Goal: Task Accomplishment & Management: Use online tool/utility

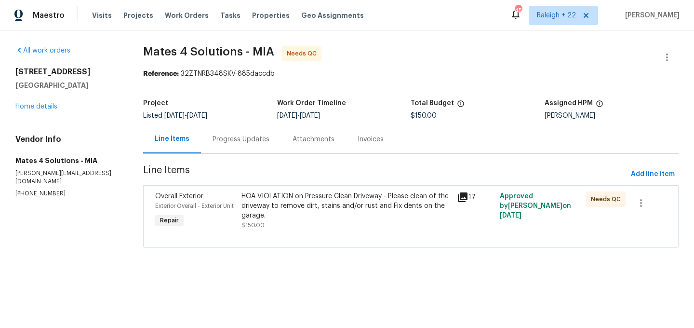
click at [323, 208] on div "HOA VIOLATION on Pressure Clean Driveway - Please clean of the driveway to remo…" at bounding box center [346, 205] width 210 height 29
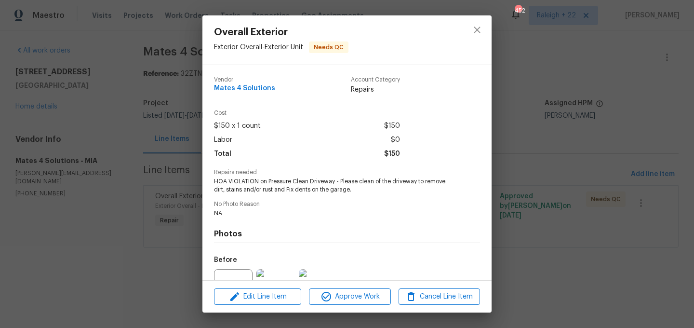
scroll to position [100, 0]
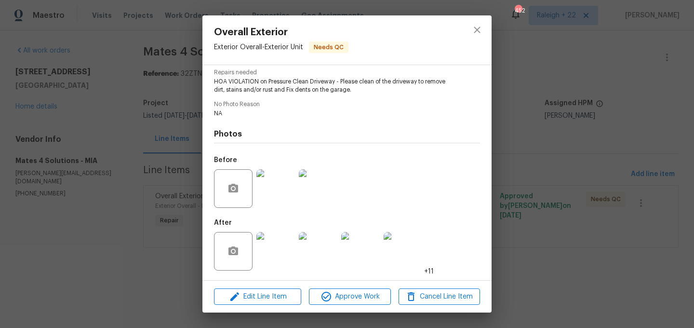
click at [288, 262] on img at bounding box center [275, 251] width 39 height 39
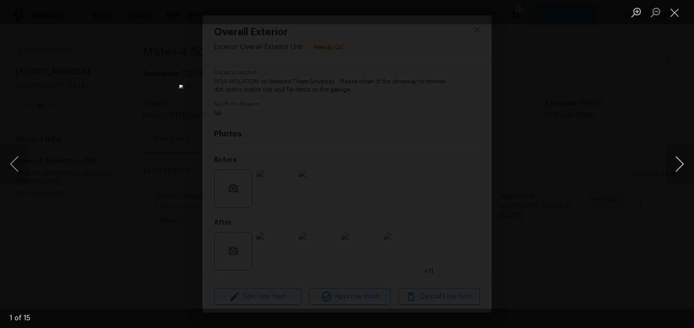
click at [682, 161] on button "Next image" at bounding box center [679, 164] width 29 height 39
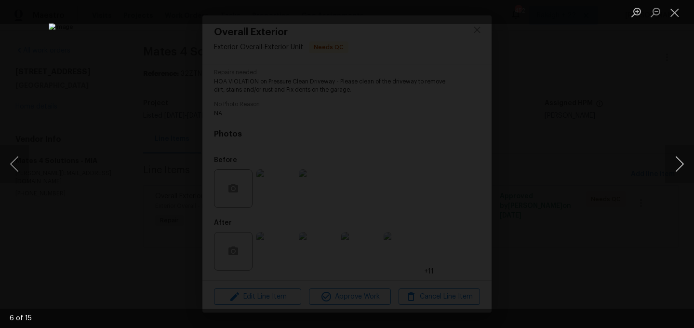
click at [682, 161] on button "Next image" at bounding box center [679, 164] width 29 height 39
click at [675, 18] on button "Close lightbox" at bounding box center [674, 12] width 19 height 17
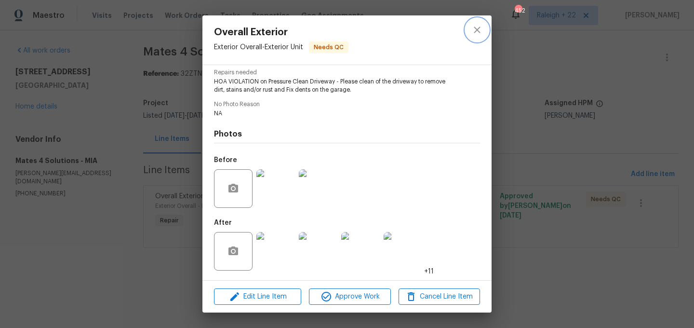
click at [477, 28] on icon "close" at bounding box center [477, 30] width 12 height 12
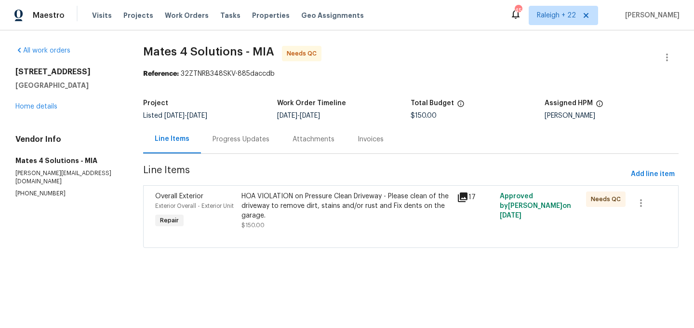
click at [248, 140] on div "Progress Updates" at bounding box center [241, 139] width 57 height 10
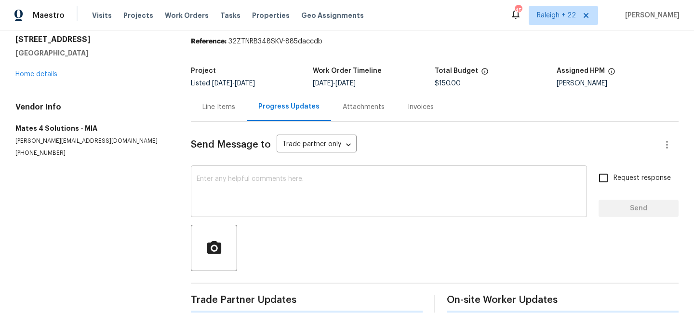
scroll to position [68, 0]
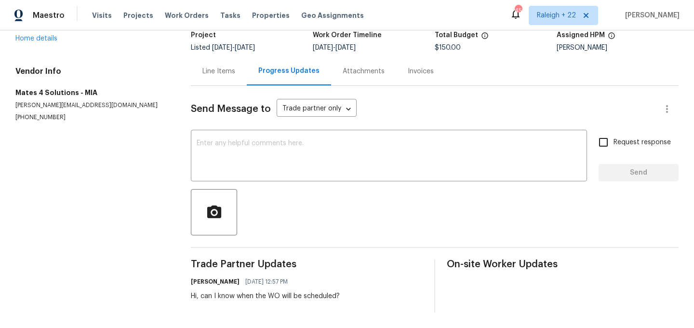
click at [223, 76] on div "Line Items" at bounding box center [219, 71] width 56 height 28
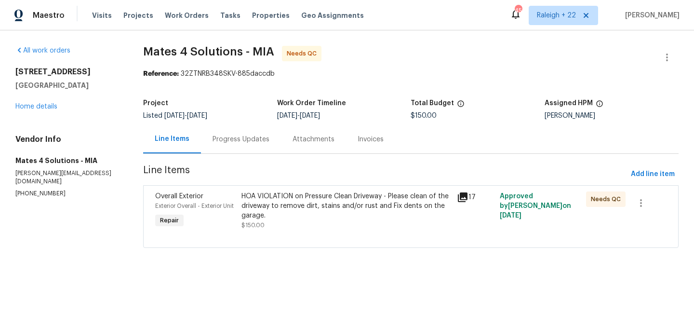
click at [314, 202] on div "HOA VIOLATION on Pressure Clean Driveway - Please clean of the driveway to remo…" at bounding box center [346, 205] width 210 height 29
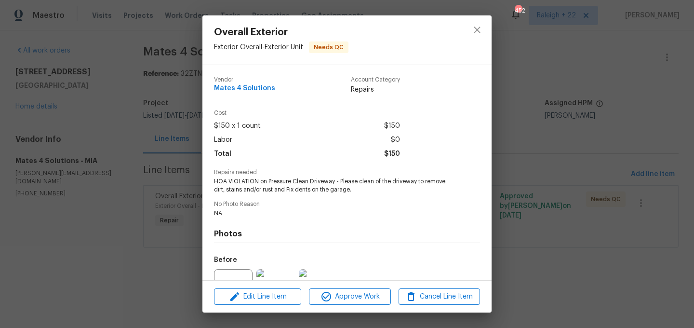
scroll to position [100, 0]
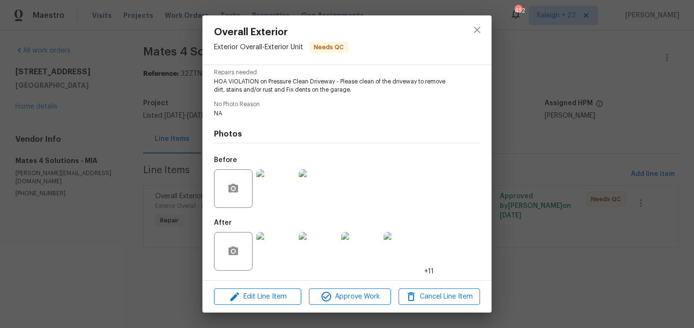
click at [276, 190] on img at bounding box center [275, 188] width 39 height 39
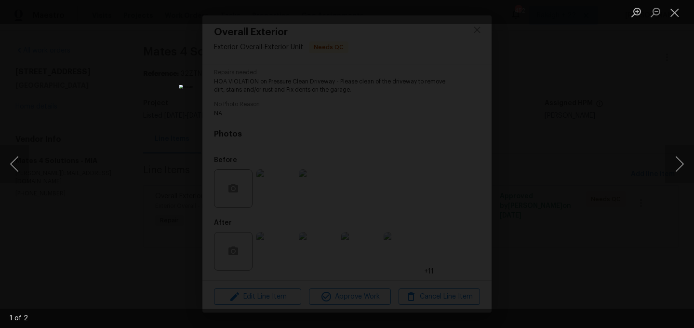
click at [661, 154] on div "Lightbox" at bounding box center [347, 164] width 694 height 328
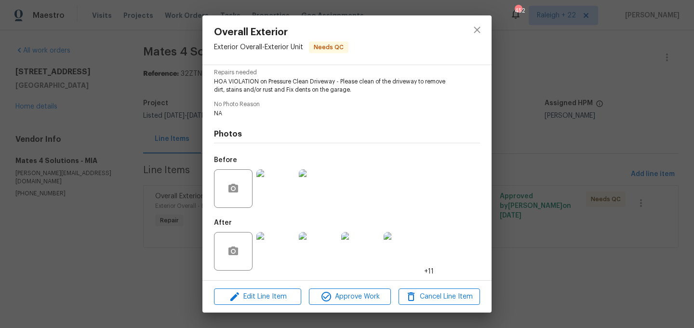
click at [311, 188] on img at bounding box center [318, 188] width 39 height 39
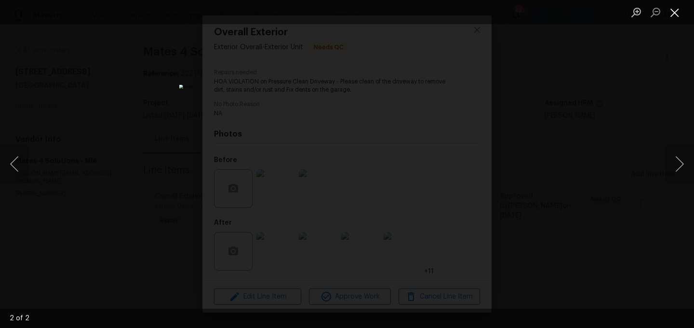
click at [675, 11] on button "Close lightbox" at bounding box center [674, 12] width 19 height 17
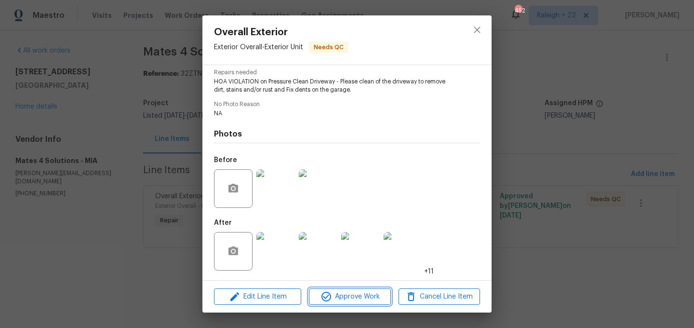
click at [361, 294] on span "Approve Work" at bounding box center [350, 297] width 76 height 12
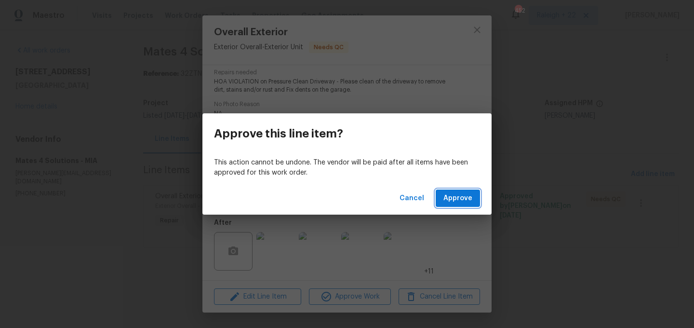
click at [466, 200] on span "Approve" at bounding box center [457, 198] width 29 height 12
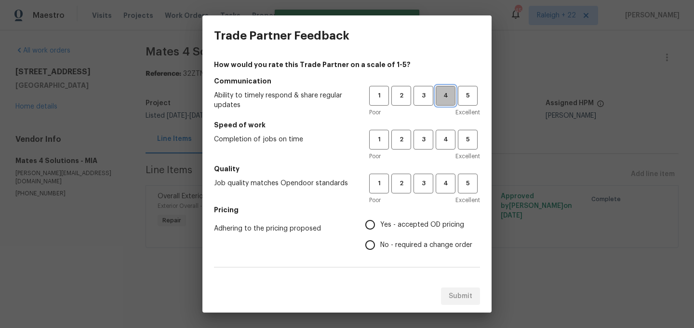
click at [446, 95] on span "4" at bounding box center [446, 95] width 18 height 11
click at [472, 145] on span "5" at bounding box center [468, 139] width 18 height 11
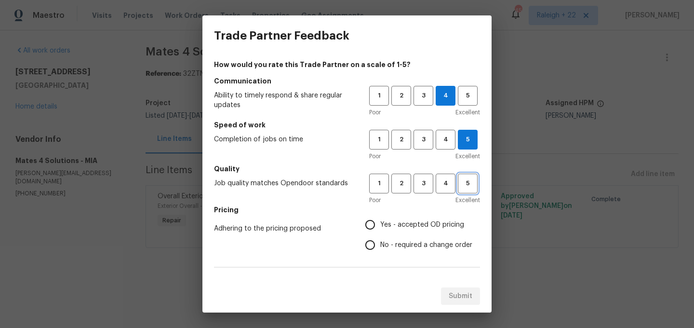
click at [459, 184] on span "5" at bounding box center [468, 183] width 18 height 11
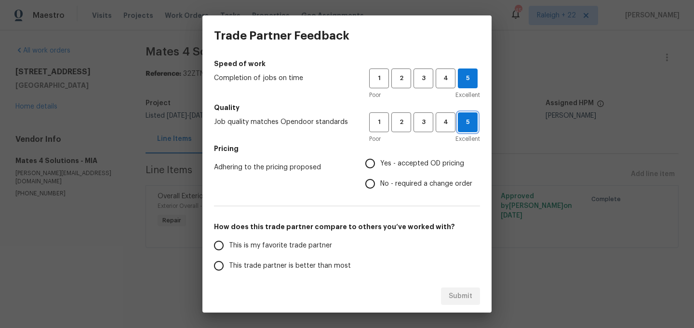
scroll to position [68, 0]
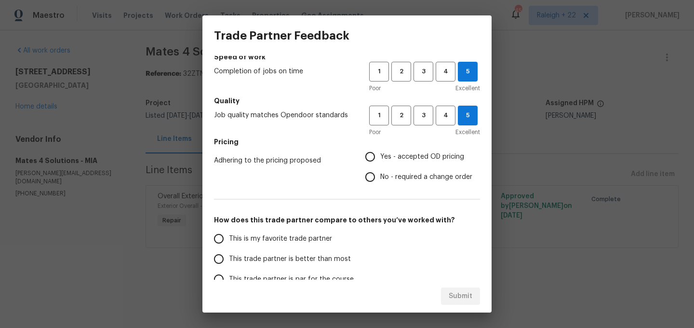
click at [369, 157] on input "Yes - accepted OD pricing" at bounding box center [370, 157] width 20 height 20
radio input "true"
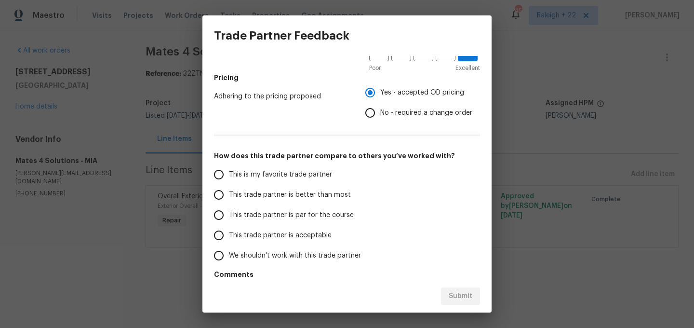
scroll to position [161, 0]
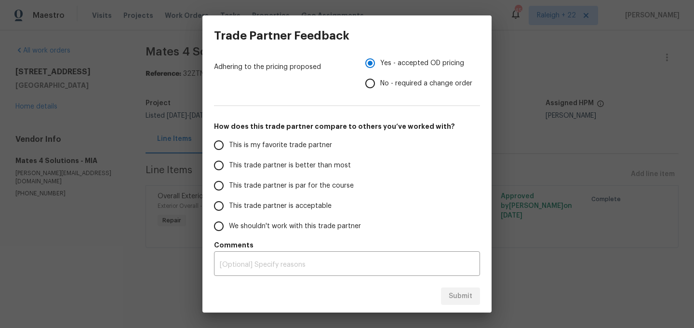
click at [218, 139] on input "This is my favorite trade partner" at bounding box center [219, 145] width 20 height 20
click at [466, 299] on span "Submit" at bounding box center [461, 296] width 24 height 12
radio input "true"
